Goal: Information Seeking & Learning: Learn about a topic

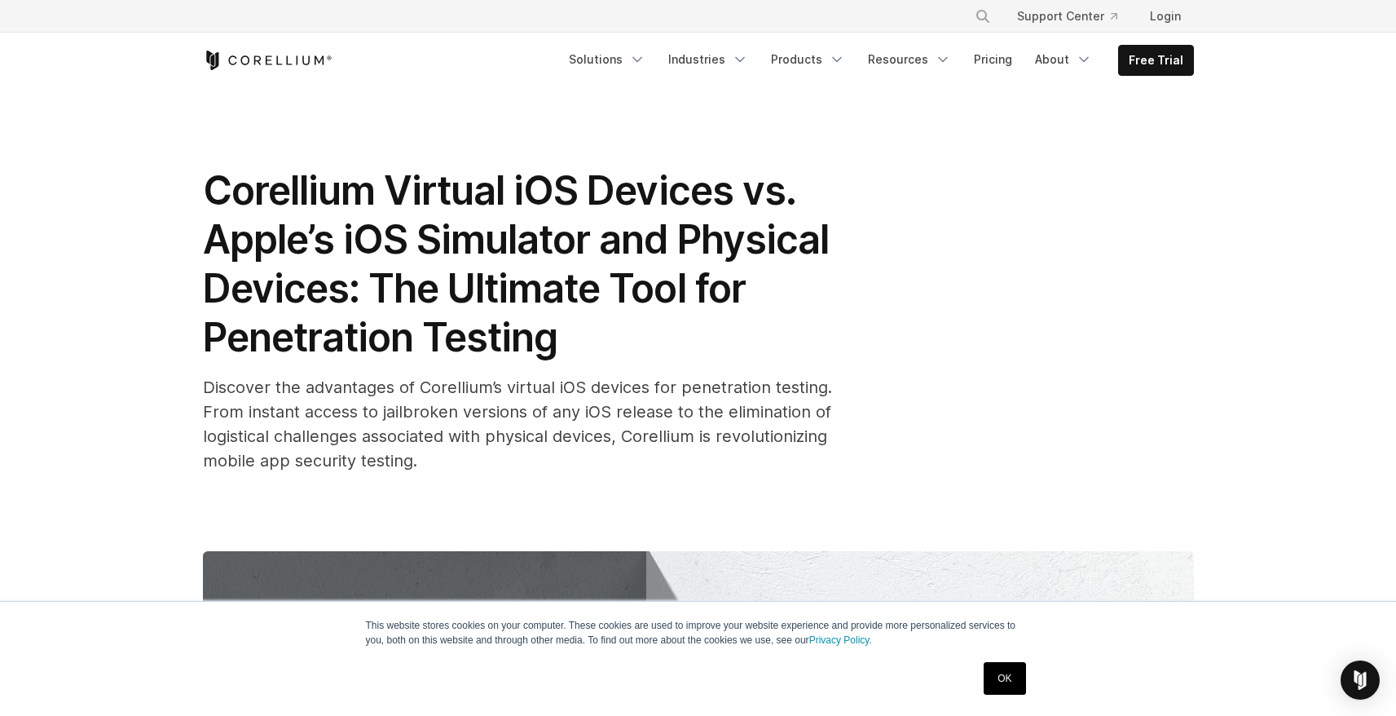
drag, startPoint x: 598, startPoint y: 347, endPoint x: 605, endPoint y: 127, distance: 220.2
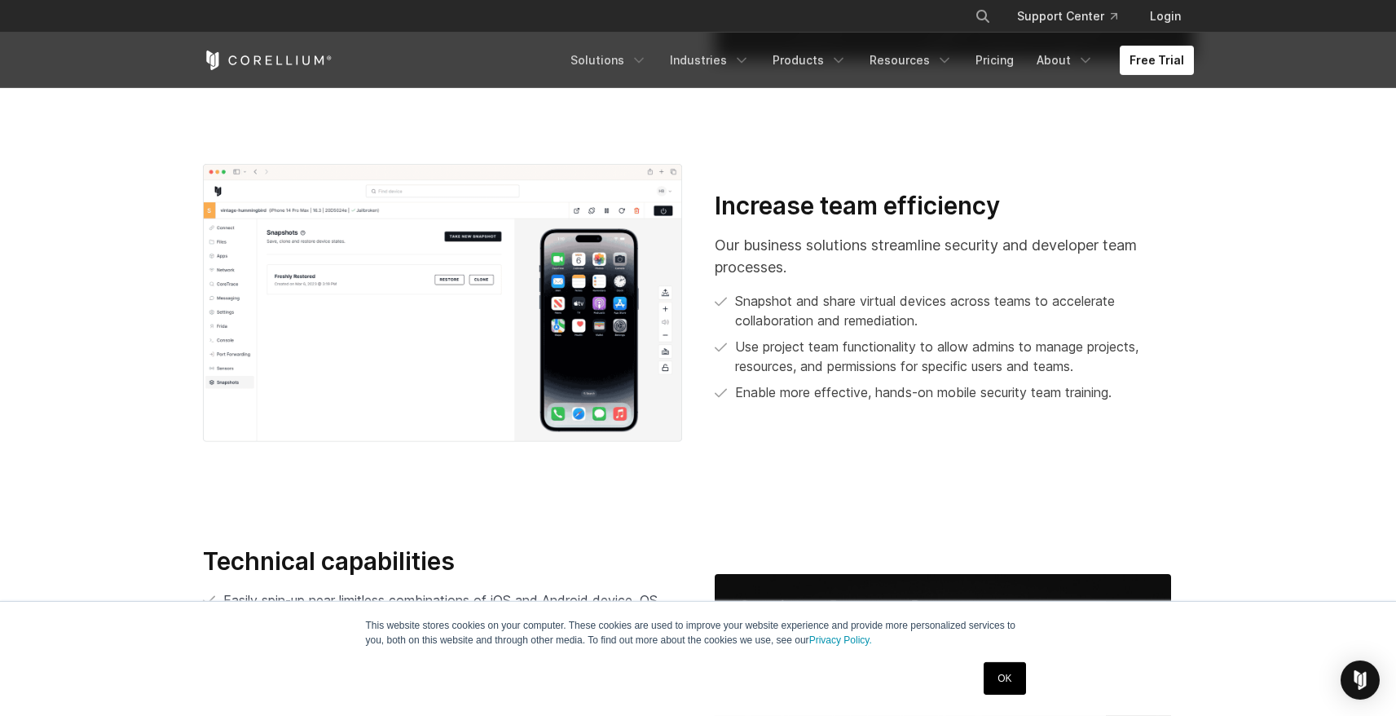
scroll to position [2948, 0]
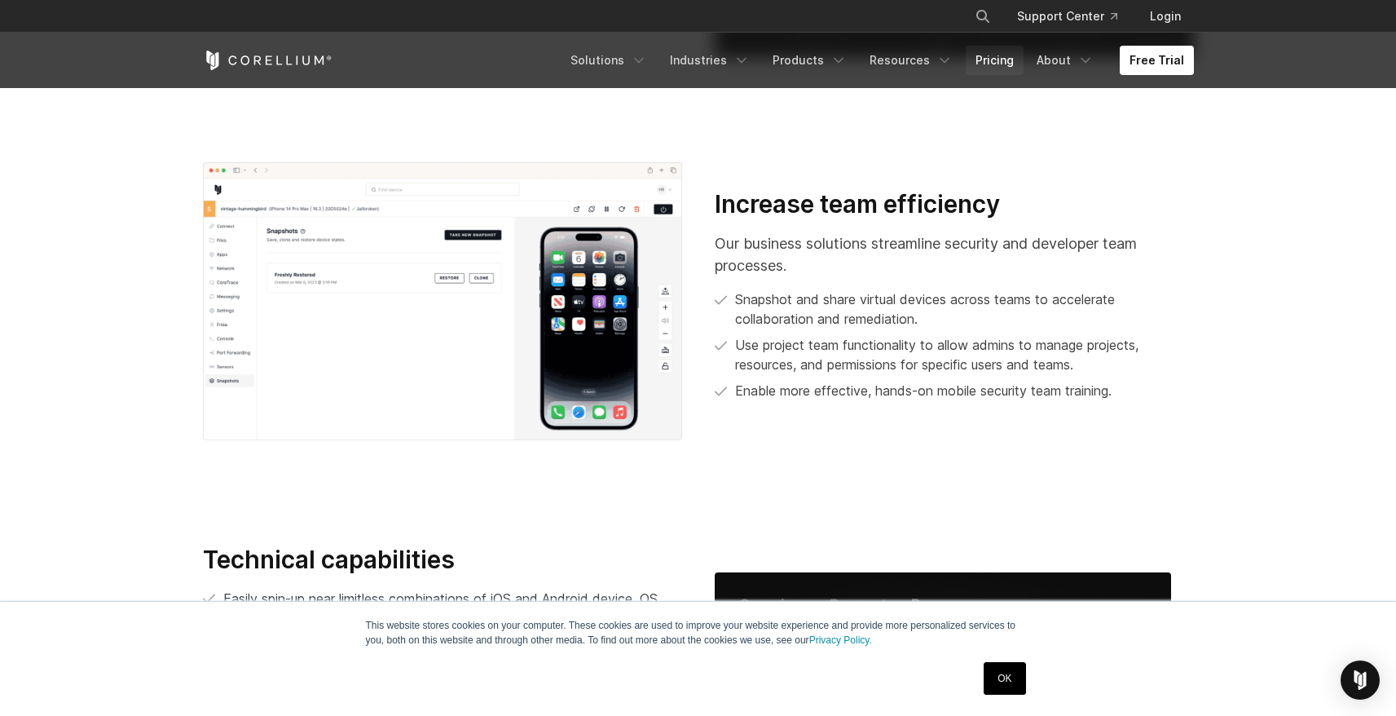
click at [978, 61] on link "Pricing" at bounding box center [995, 60] width 58 height 29
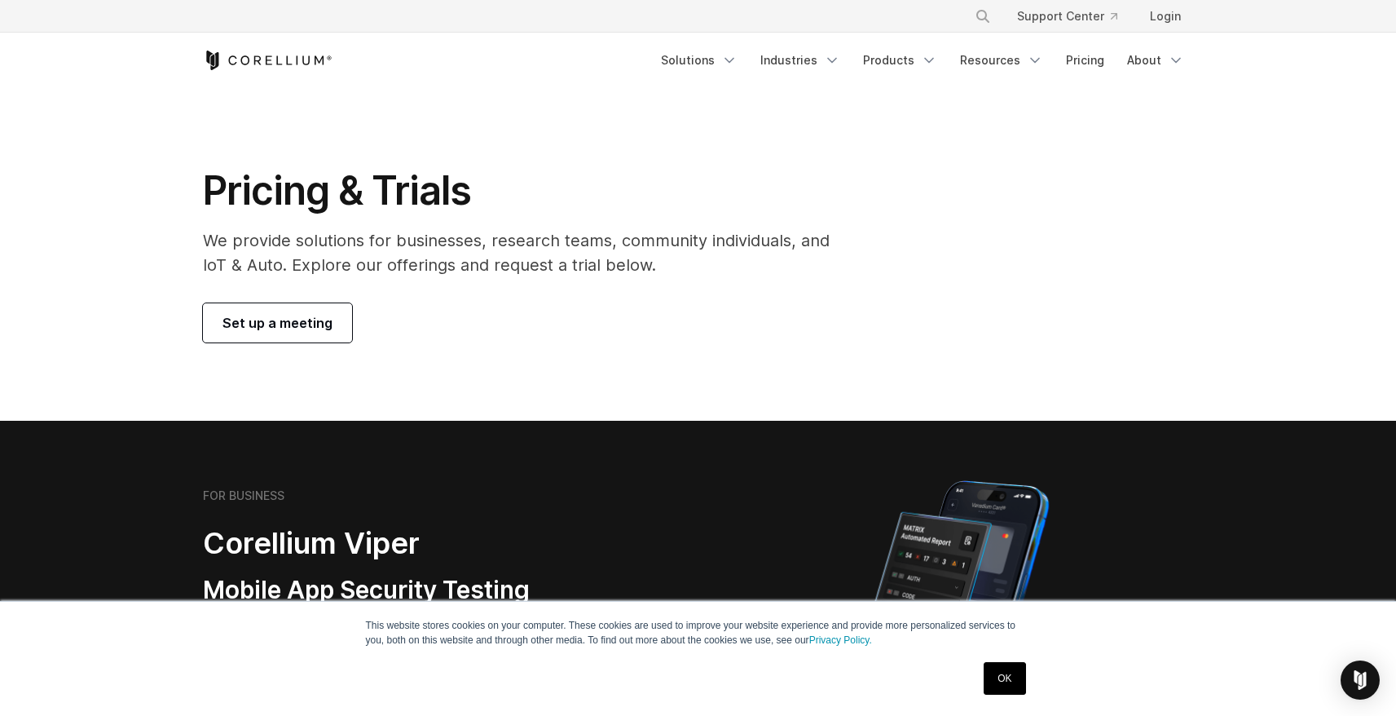
drag, startPoint x: 525, startPoint y: 227, endPoint x: 544, endPoint y: 55, distance: 173.0
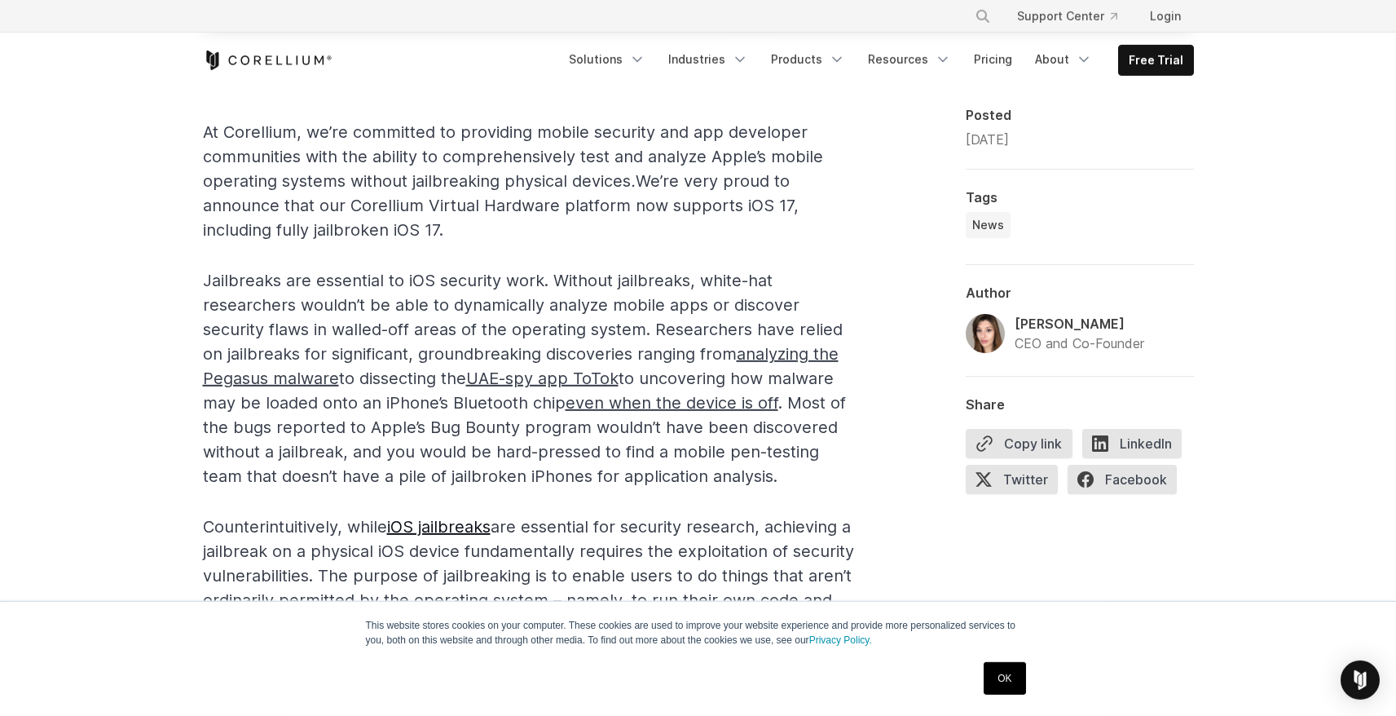
scroll to position [861, 0]
click at [477, 403] on span "Jailbreaks are essential to iOS security work. Without jailbreaks, white-hat re…" at bounding box center [524, 377] width 643 height 215
